Goal: Information Seeking & Learning: Understand process/instructions

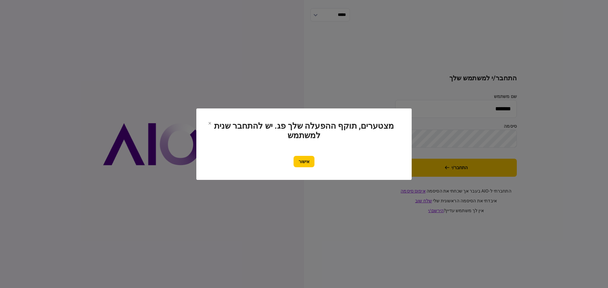
click at [300, 161] on button "אישור" at bounding box center [303, 161] width 21 height 11
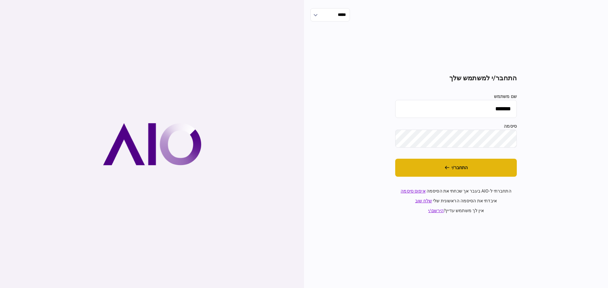
click at [461, 168] on button "התחבר/י" at bounding box center [456, 168] width 122 height 18
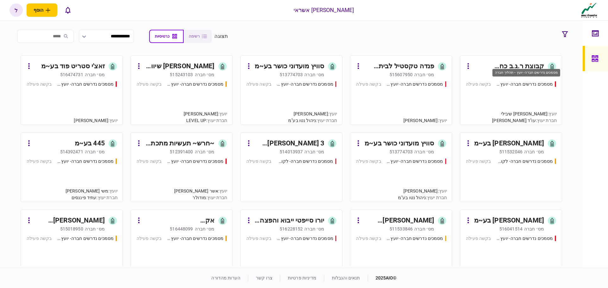
click at [525, 85] on div "מסמכים נדרשים חברה- יועץ - תהליך חברה" at bounding box center [524, 84] width 57 height 7
click at [518, 160] on div "מסמכים נדרשים חברה- לקוח קצה - ישיר" at bounding box center [524, 161] width 57 height 7
